Goal: Information Seeking & Learning: Learn about a topic

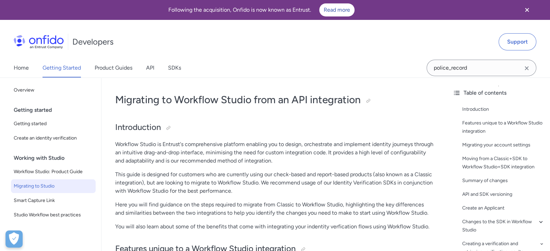
click at [204, 148] on p "Workflow Studio is Entrust's comprehensive platform enabling you to design, orc…" at bounding box center [274, 152] width 318 height 25
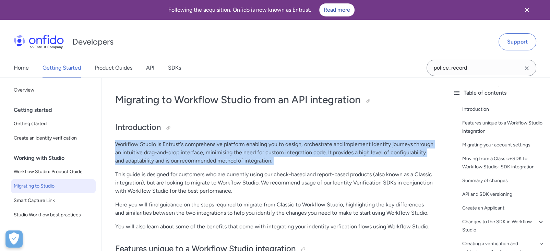
click at [204, 148] on p "Workflow Studio is Entrust's comprehensive platform enabling you to design, orc…" at bounding box center [274, 152] width 318 height 25
copy div "Workflow Studio is Entrust's comprehensive platform enabling you to design, orc…"
click at [204, 148] on p "Workflow Studio is Entrust's comprehensive platform enabling you to design, orc…" at bounding box center [274, 152] width 318 height 25
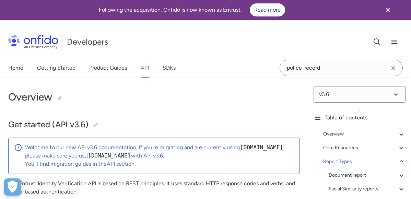
select select "http"
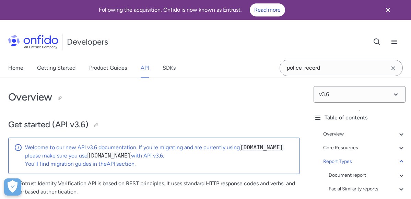
select select "http"
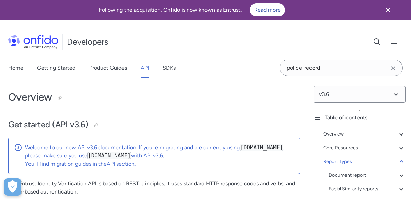
select select "http"
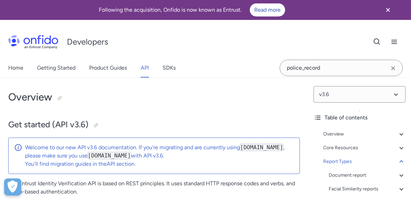
select select "http"
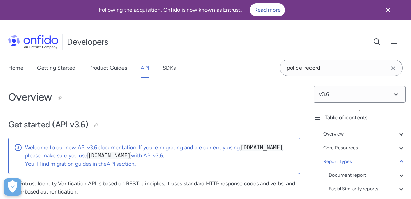
select select "http"
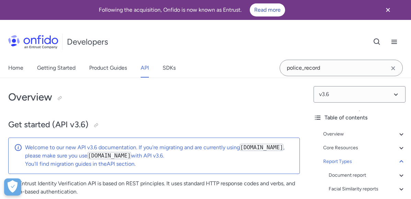
select select "http"
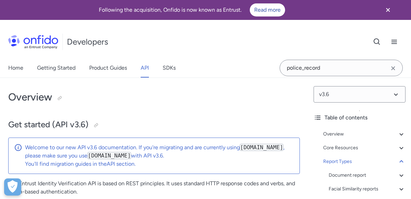
select select "http"
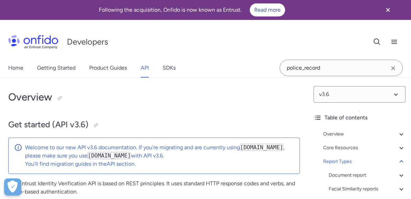
select select "http"
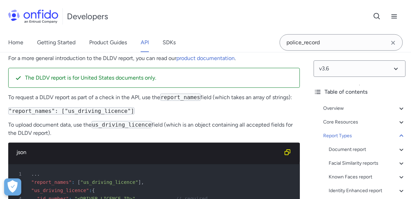
scroll to position [36, 0]
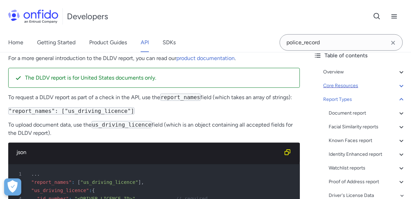
click at [339, 85] on div "Core Resources" at bounding box center [364, 86] width 82 height 8
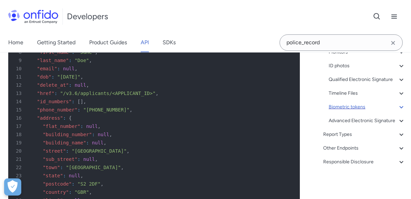
scroll to position [380, 0]
click at [113, 36] on link "Product Guides" at bounding box center [108, 42] width 38 height 19
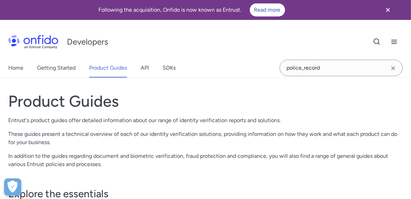
scroll to position [95, 0]
click at [0, 0] on span "Workflow Studio: Product Guide" at bounding box center [0, 0] width 0 height 0
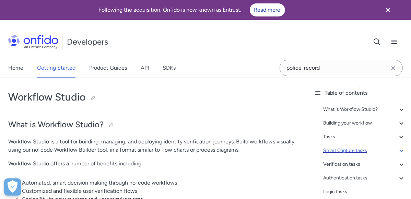
click at [358, 150] on div "Smart Capture tasks" at bounding box center [364, 151] width 82 height 8
